Goal: Information Seeking & Learning: Learn about a topic

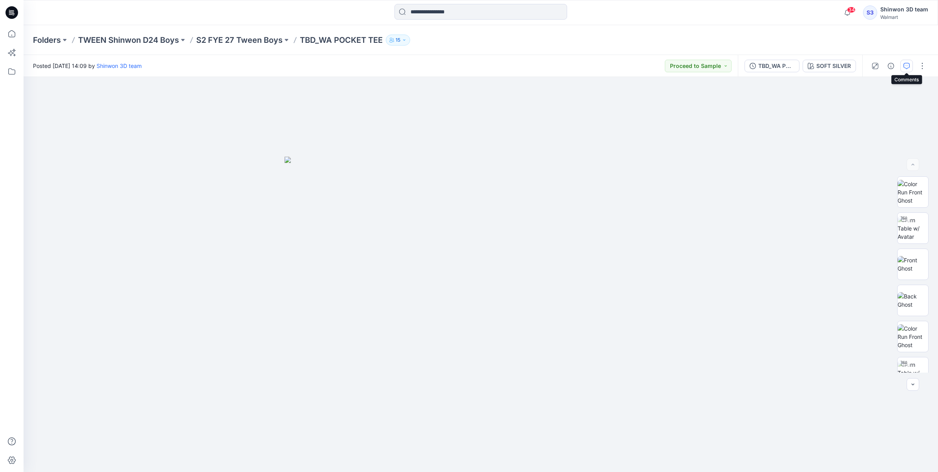
click at [907, 67] on icon "button" at bounding box center [906, 66] width 6 height 6
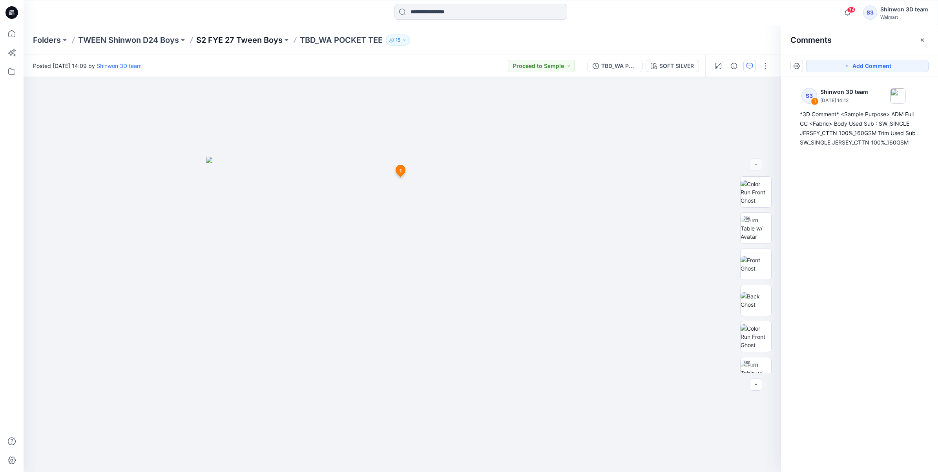
click at [250, 35] on p "S2 FYE 27 Tween Boys" at bounding box center [239, 40] width 86 height 11
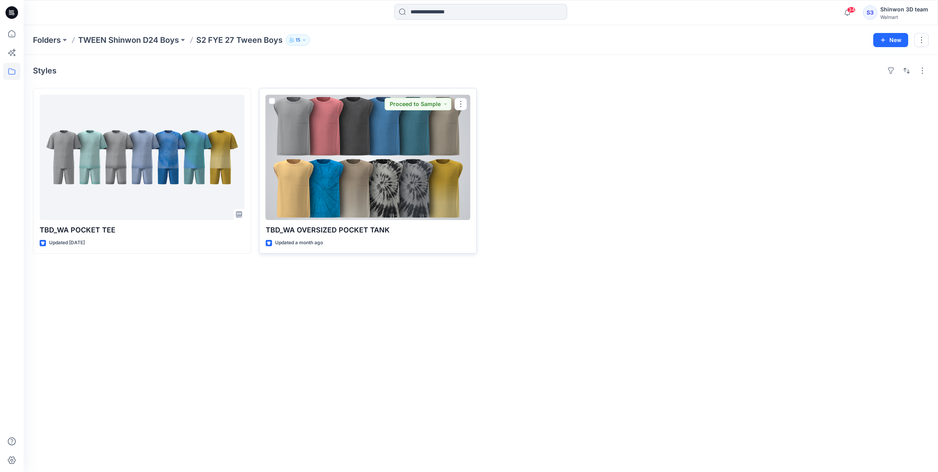
click at [299, 186] on div at bounding box center [368, 157] width 205 height 125
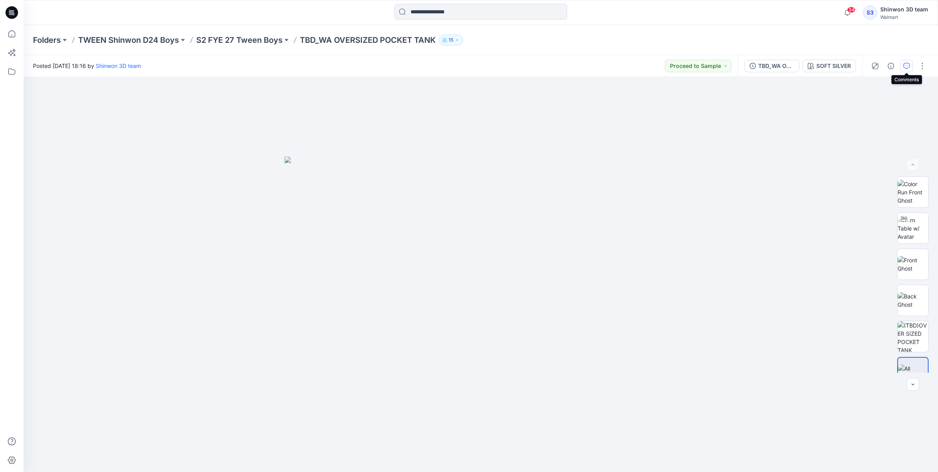
click at [906, 66] on icon "button" at bounding box center [906, 66] width 6 height 6
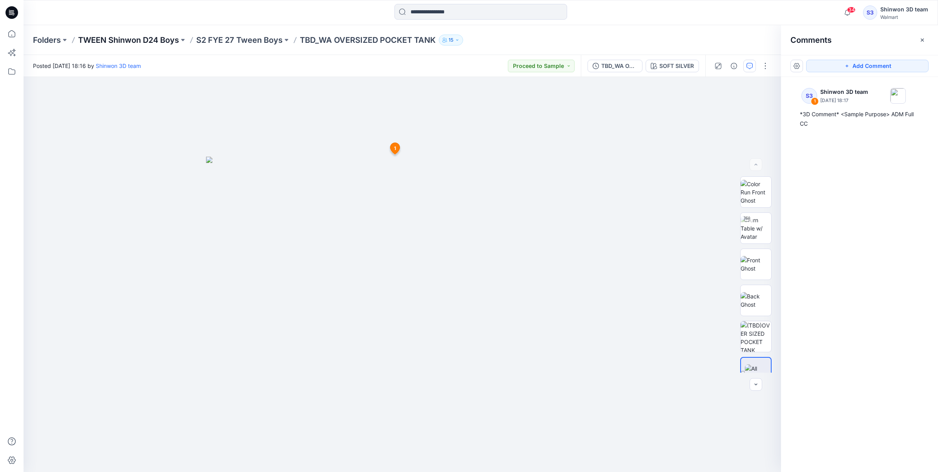
click at [153, 42] on p "TWEEN Shinwon D24 Boys" at bounding box center [128, 40] width 101 height 11
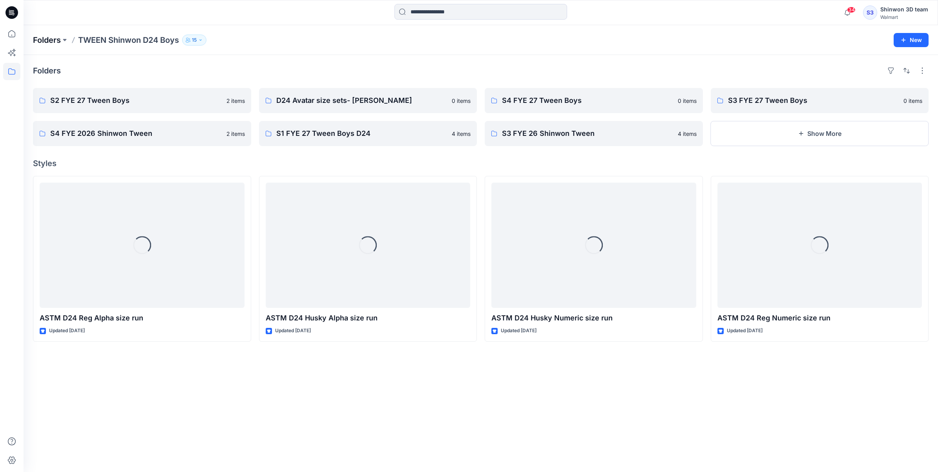
click at [57, 37] on p "Folders" at bounding box center [47, 40] width 28 height 11
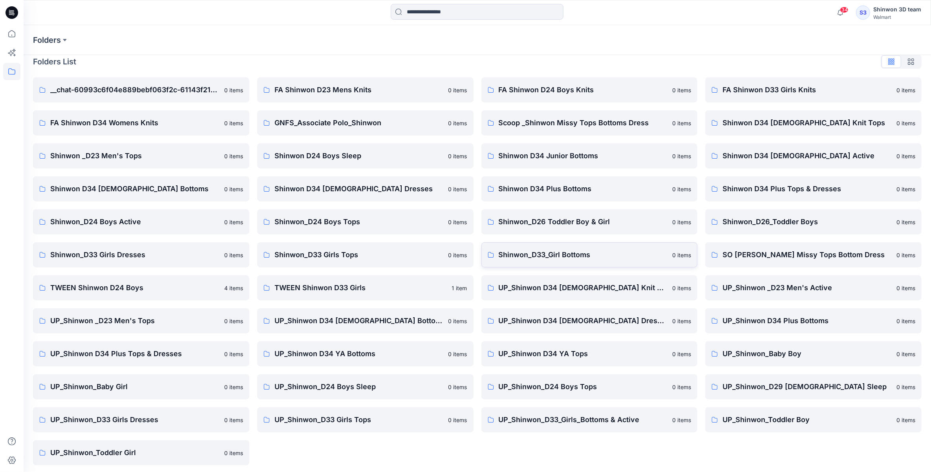
scroll to position [11, 0]
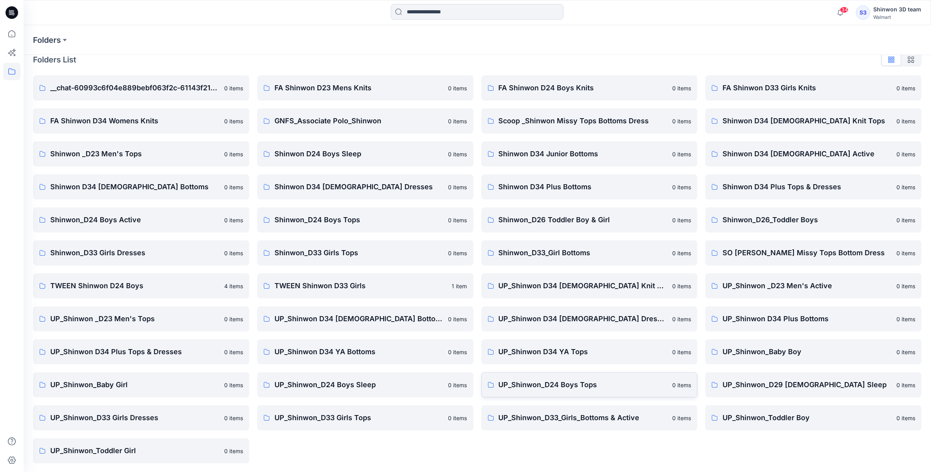
click at [569, 378] on link "UP_Shinwon_D24 Boys Tops 0 items" at bounding box center [589, 384] width 216 height 25
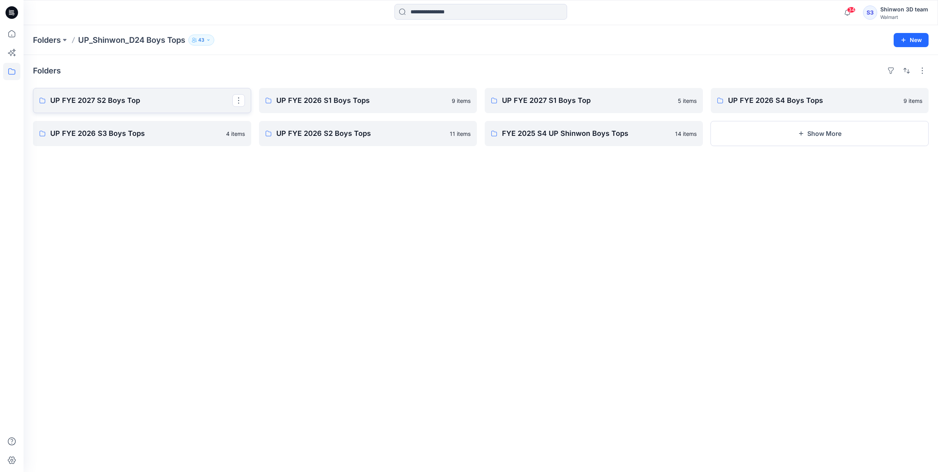
click at [195, 107] on link "UP FYE 2027 S2 Boys Top" at bounding box center [142, 100] width 218 height 25
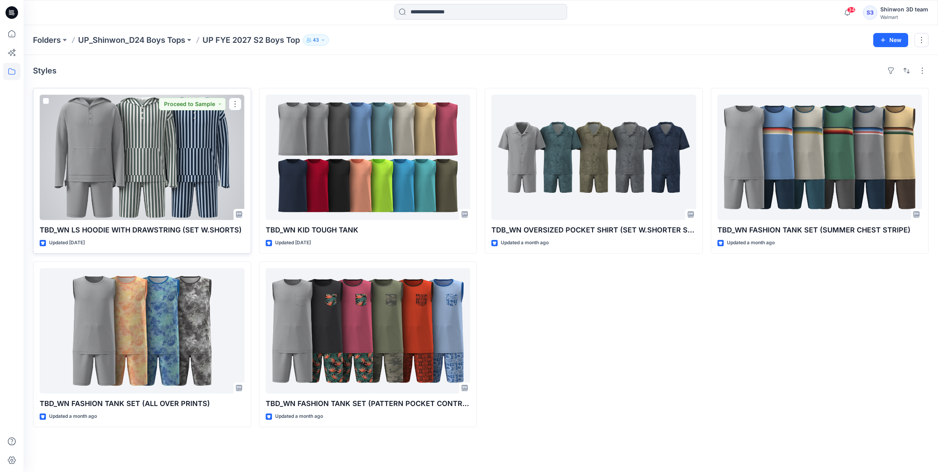
click at [196, 167] on div at bounding box center [142, 157] width 205 height 125
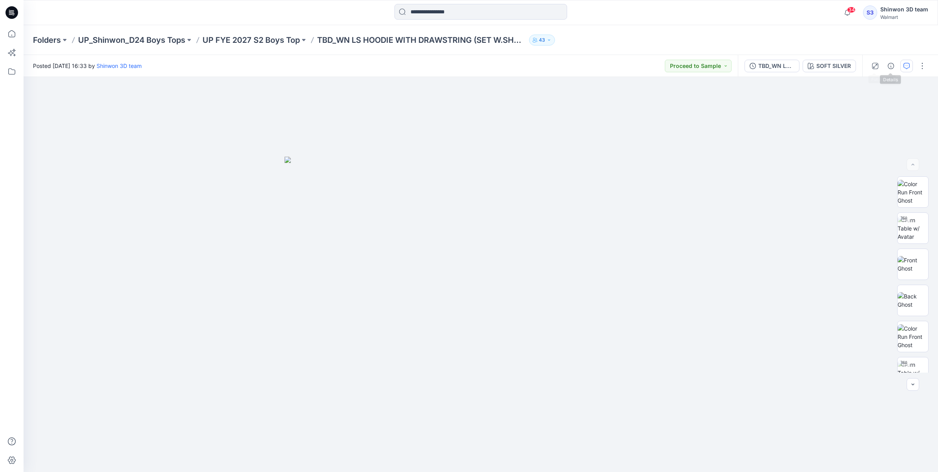
click at [905, 66] on icon "button" at bounding box center [906, 66] width 6 height 6
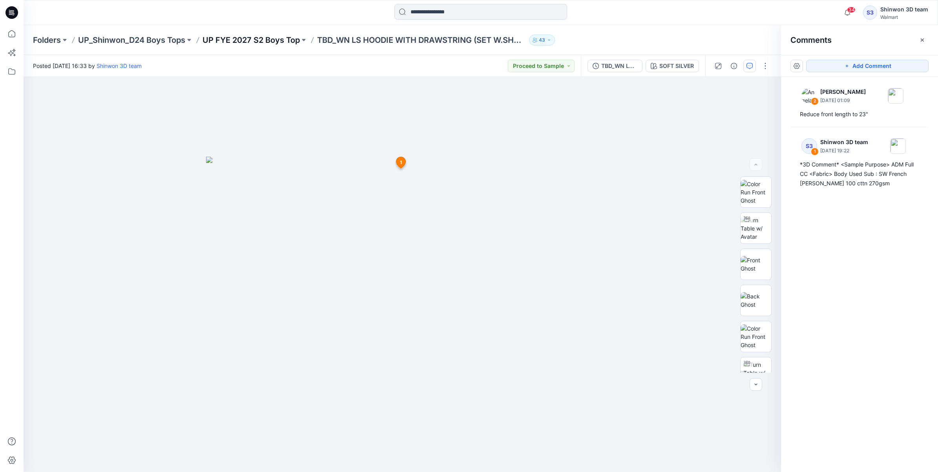
click at [234, 38] on p "UP FYE 2027 S2 Boys Top" at bounding box center [251, 40] width 97 height 11
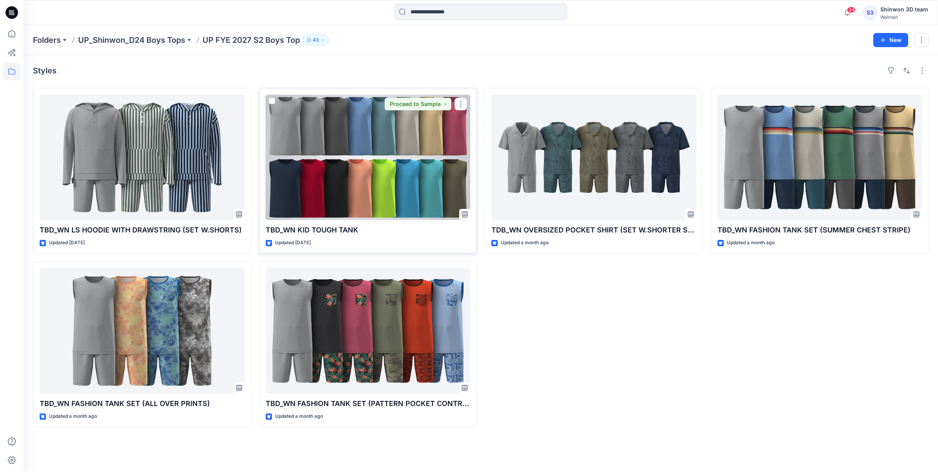
click at [339, 135] on div at bounding box center [368, 157] width 205 height 125
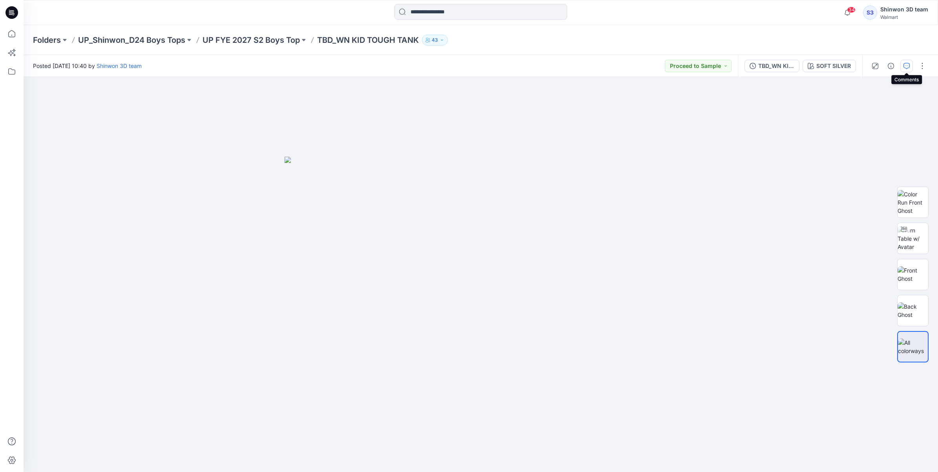
click at [913, 62] on button "button" at bounding box center [906, 66] width 13 height 13
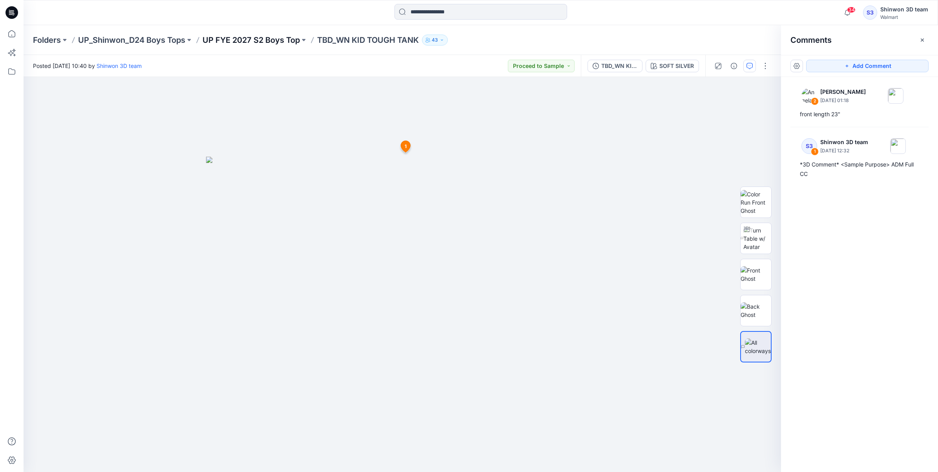
click at [287, 44] on p "UP FYE 2027 S2 Boys Top" at bounding box center [251, 40] width 97 height 11
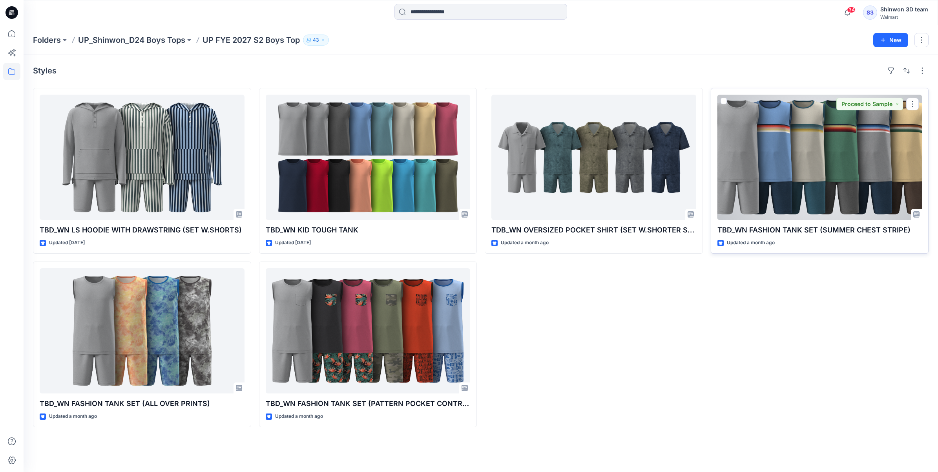
click at [829, 146] on div at bounding box center [819, 157] width 205 height 125
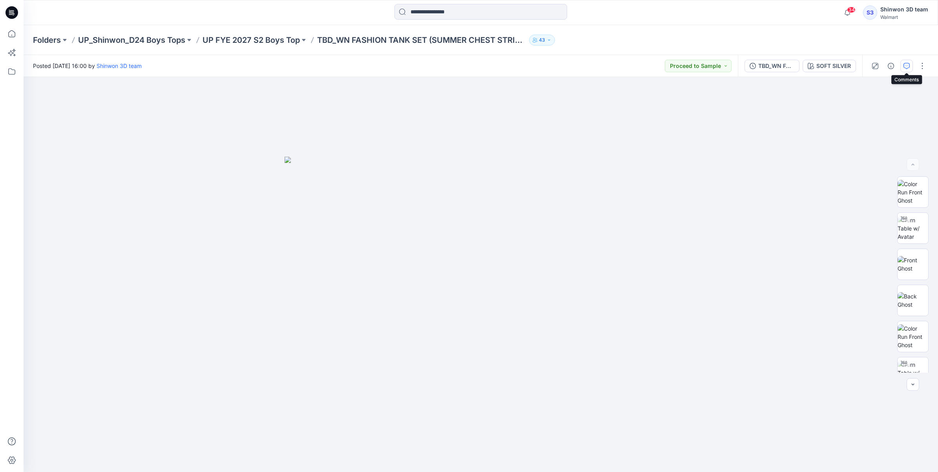
click at [905, 63] on icon "button" at bounding box center [906, 66] width 6 height 6
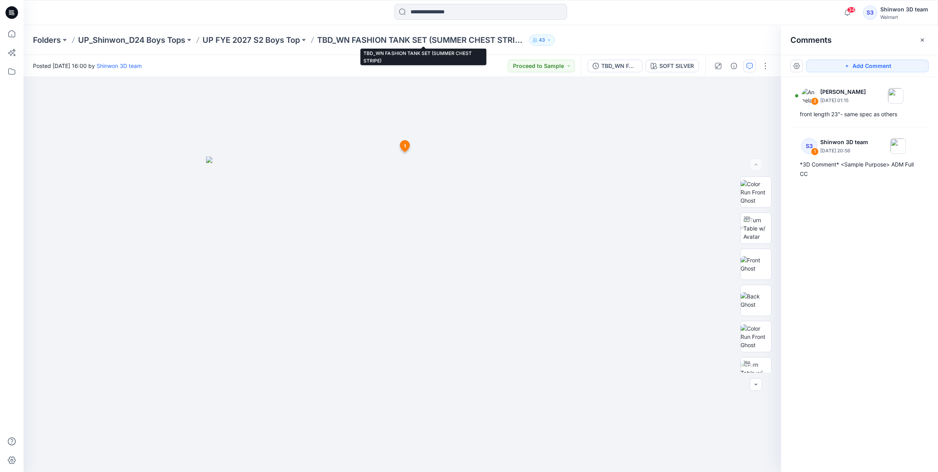
click at [413, 39] on p "TBD_WN FASHION TANK SET (SUMMER CHEST STRIPE)" at bounding box center [421, 40] width 209 height 11
click at [282, 40] on p "UP FYE 2027 S2 Boys Top" at bounding box center [251, 40] width 97 height 11
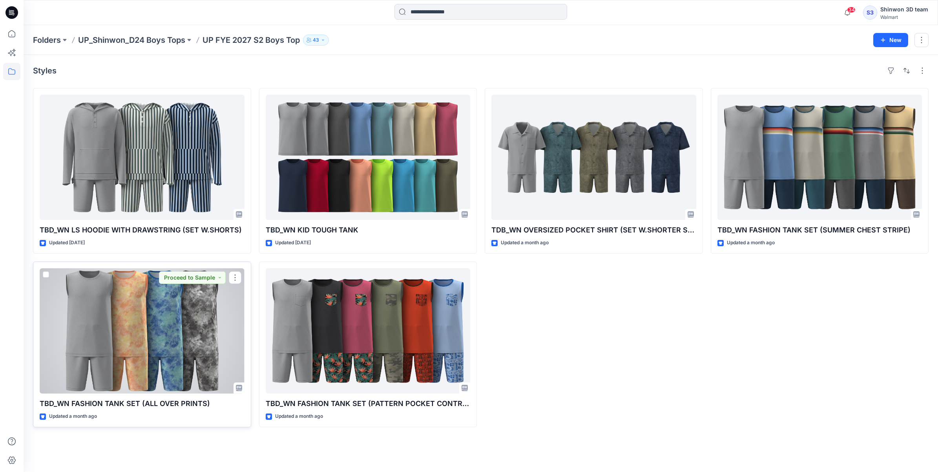
click at [195, 297] on div at bounding box center [142, 330] width 205 height 125
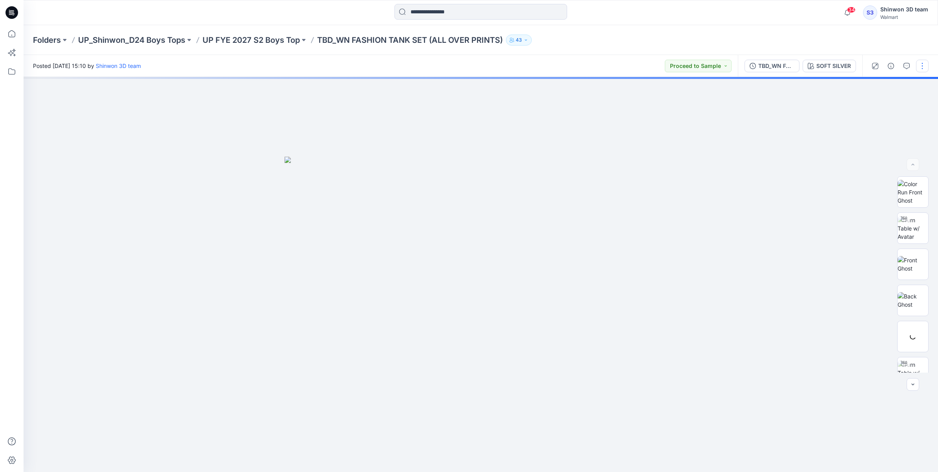
click at [923, 64] on button "button" at bounding box center [922, 66] width 13 height 13
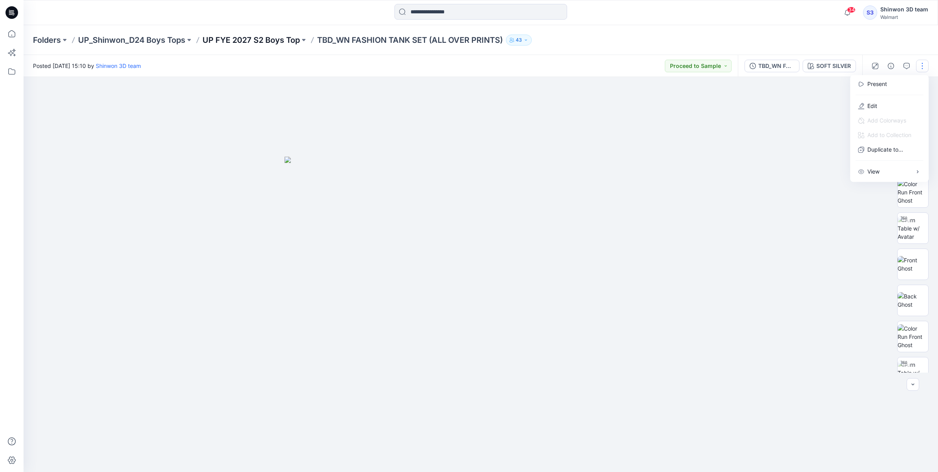
click at [265, 39] on p "UP FYE 2027 S2 Boys Top" at bounding box center [251, 40] width 97 height 11
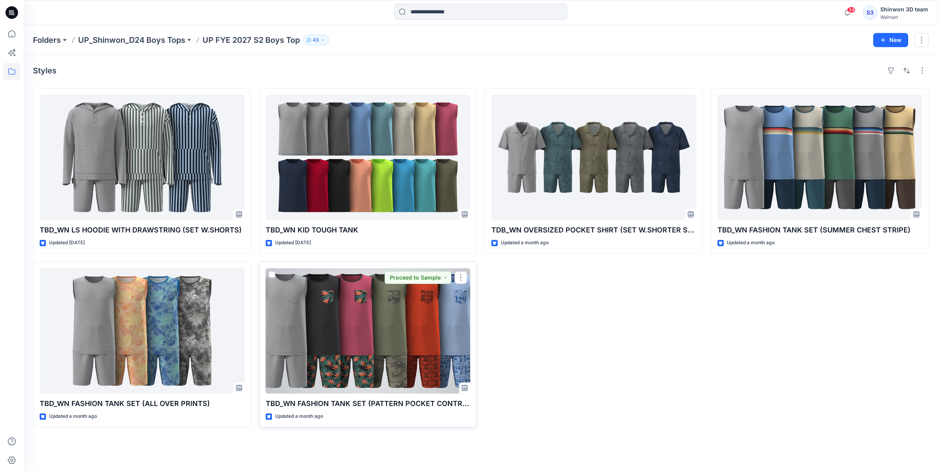
click at [313, 351] on div at bounding box center [368, 330] width 205 height 125
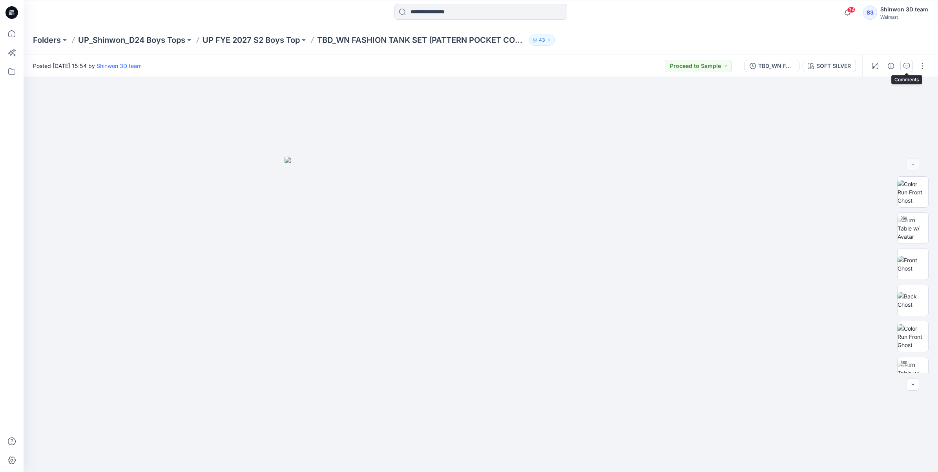
click at [907, 66] on icon "button" at bounding box center [906, 66] width 6 height 6
